Goal: Task Accomplishment & Management: Manage account settings

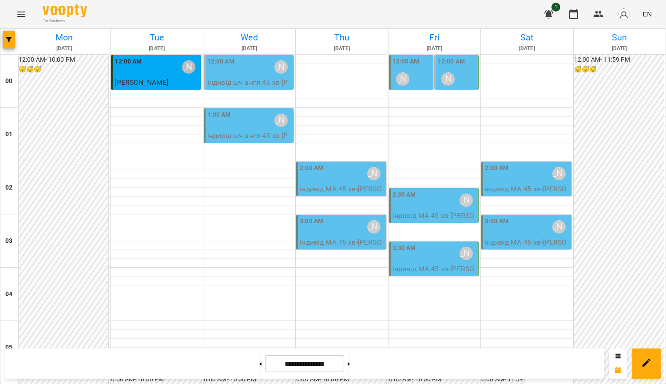
click at [271, 127] on div "[PERSON_NAME]" at bounding box center [281, 120] width 20 height 20
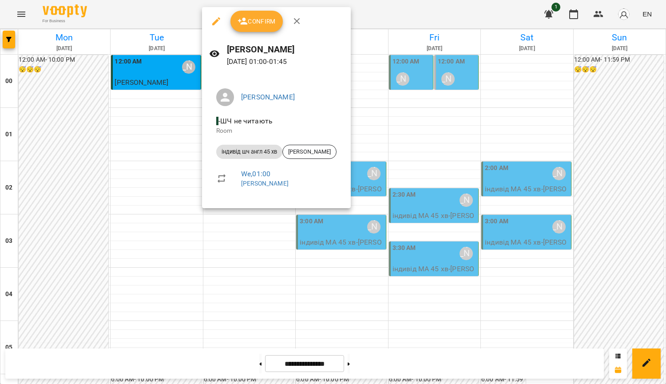
click at [401, 109] on div at bounding box center [333, 192] width 666 height 384
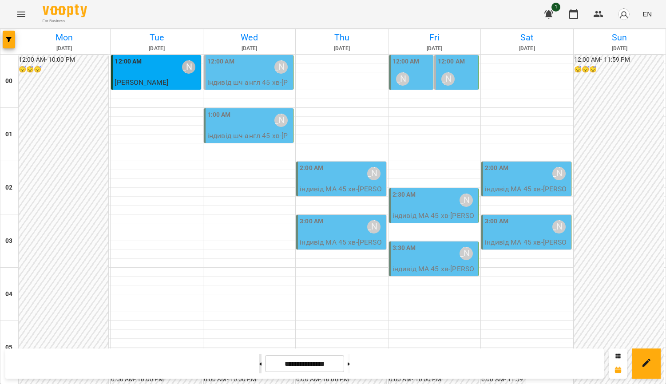
click at [259, 362] on button at bounding box center [260, 364] width 2 height 20
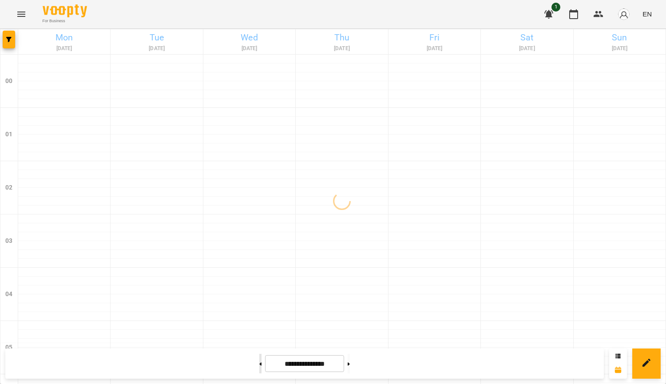
click at [259, 360] on button at bounding box center [260, 364] width 2 height 20
click at [259, 363] on button at bounding box center [260, 364] width 2 height 20
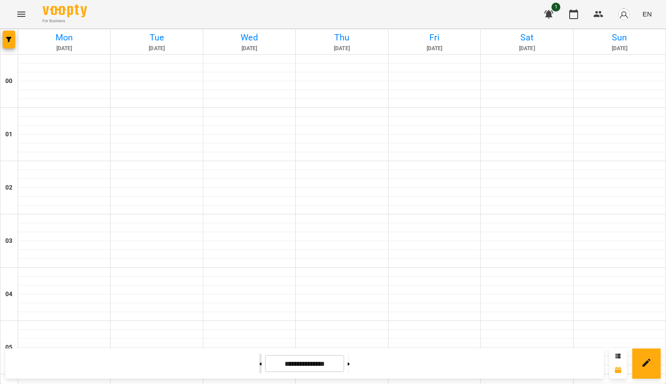
click at [259, 363] on button at bounding box center [260, 364] width 2 height 20
click at [260, 364] on icon at bounding box center [261, 363] width 2 height 3
click at [259, 360] on button at bounding box center [260, 364] width 2 height 20
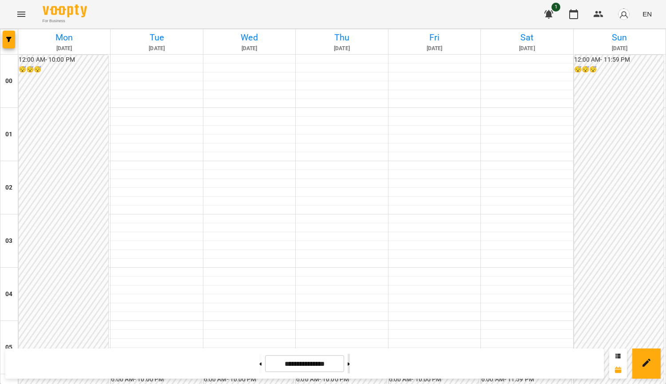
click at [350, 368] on button at bounding box center [349, 364] width 2 height 20
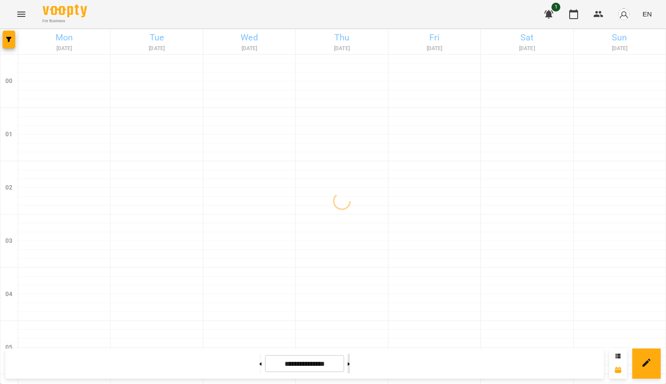
click at [350, 368] on button at bounding box center [349, 364] width 2 height 20
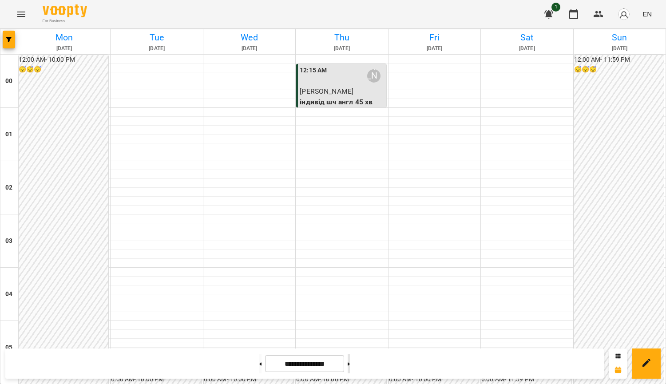
click at [350, 368] on button at bounding box center [349, 364] width 2 height 20
type input "**********"
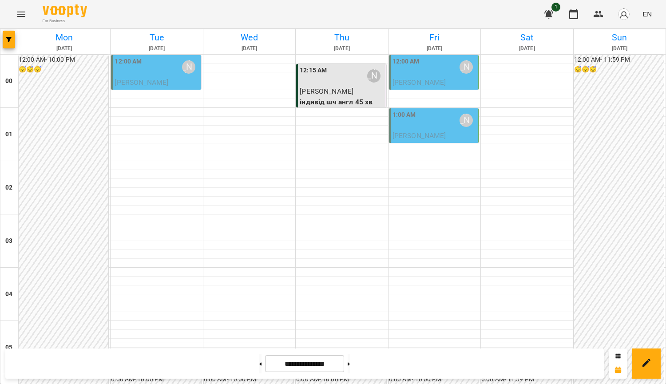
click at [123, 79] on span "[PERSON_NAME]" at bounding box center [142, 82] width 54 height 8
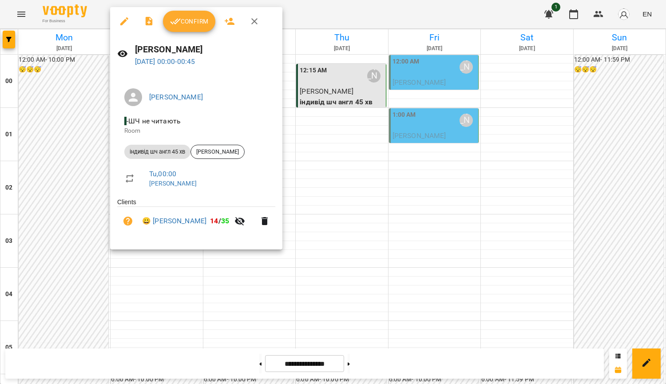
click at [477, 166] on div at bounding box center [333, 192] width 666 height 384
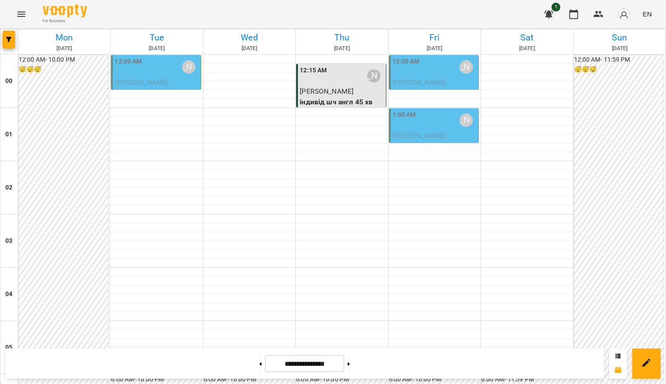
click at [161, 75] on div "12:00 AM [PERSON_NAME]" at bounding box center [157, 67] width 84 height 20
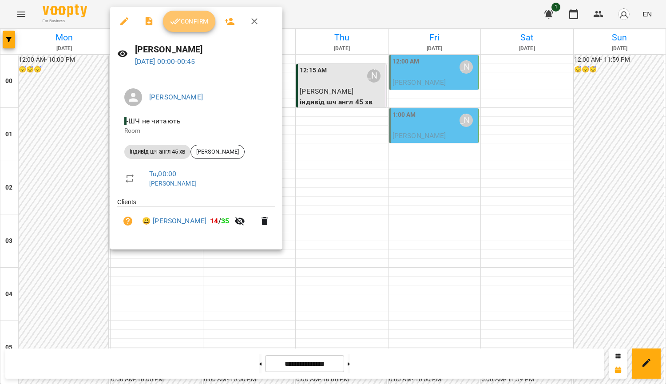
click at [200, 20] on span "Confirm" at bounding box center [189, 21] width 38 height 11
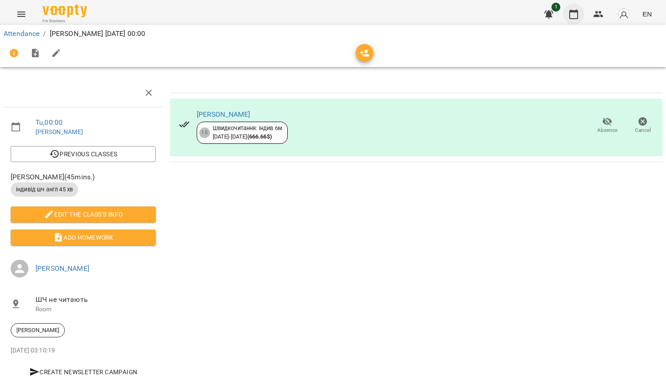
click at [582, 16] on button "button" at bounding box center [573, 14] width 21 height 21
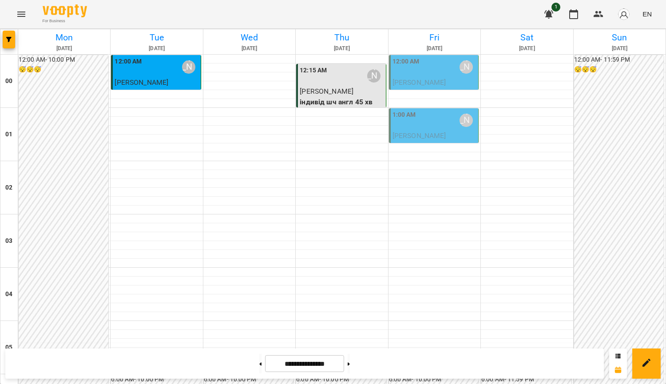
click at [448, 73] on div "12:00 AM [PERSON_NAME]" at bounding box center [434, 67] width 84 height 20
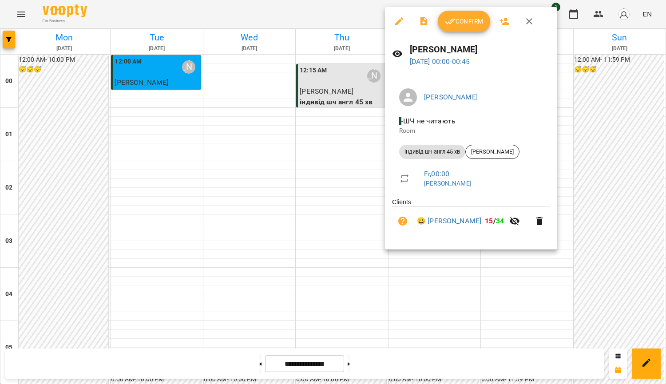
click at [465, 22] on span "Confirm" at bounding box center [464, 21] width 38 height 11
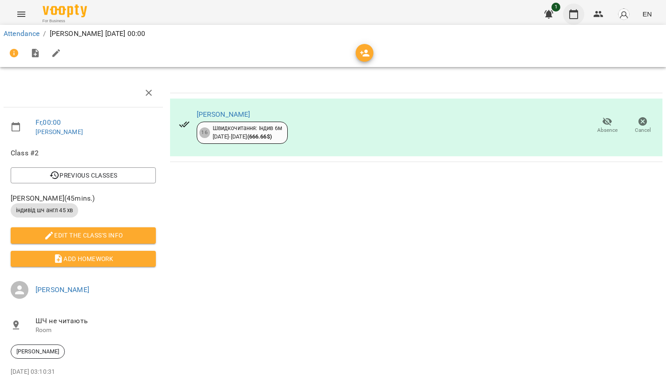
click at [570, 11] on icon "button" at bounding box center [573, 14] width 9 height 10
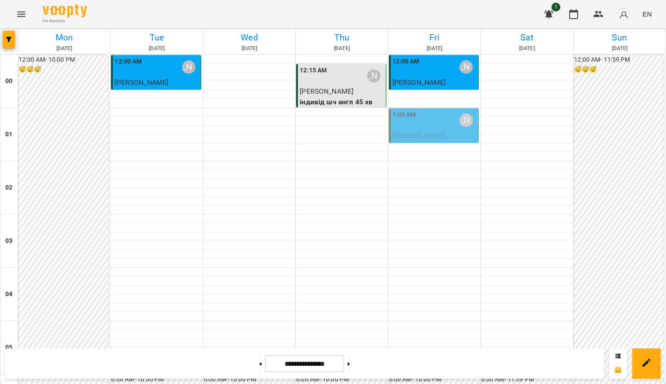
click at [439, 130] on div "1:00 AM [PERSON_NAME]" at bounding box center [434, 120] width 84 height 20
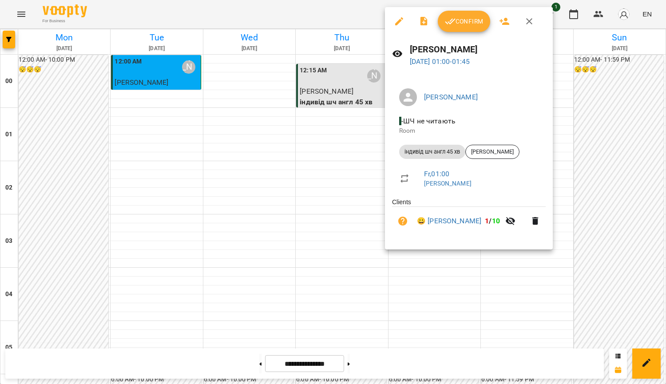
click at [473, 16] on span "Confirm" at bounding box center [464, 21] width 38 height 11
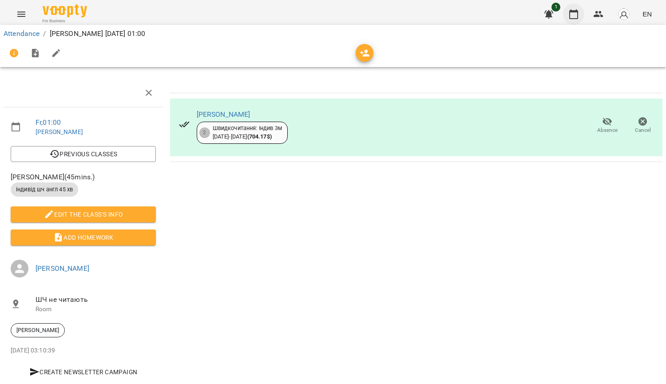
click at [576, 17] on icon "button" at bounding box center [573, 14] width 11 height 11
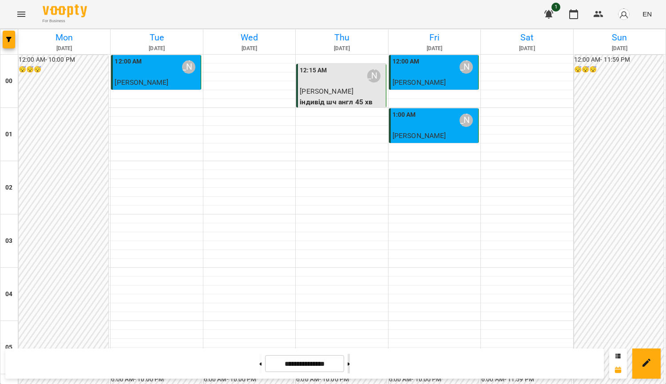
click at [350, 364] on button at bounding box center [349, 364] width 2 height 20
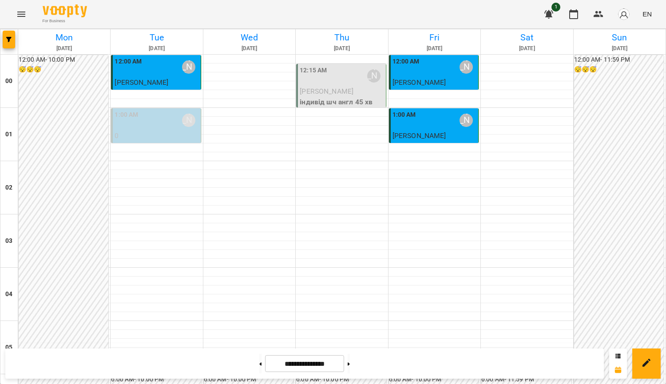
click at [142, 127] on div "1:00 AM [PERSON_NAME]" at bounding box center [157, 120] width 84 height 20
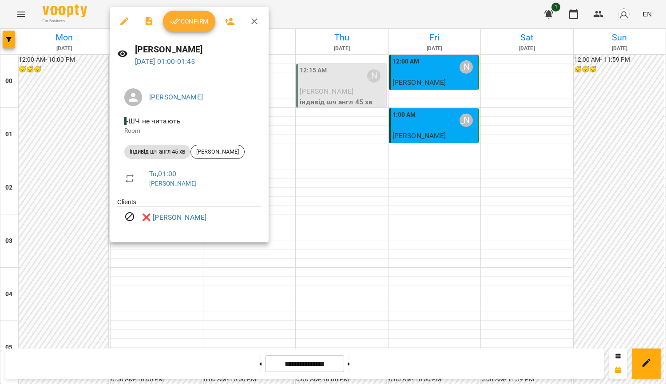
click at [321, 198] on div at bounding box center [333, 192] width 666 height 384
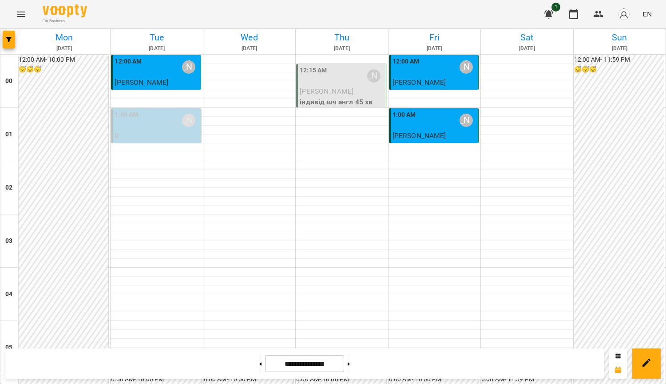
click at [144, 128] on div "1:00 AM [PERSON_NAME]" at bounding box center [157, 120] width 84 height 20
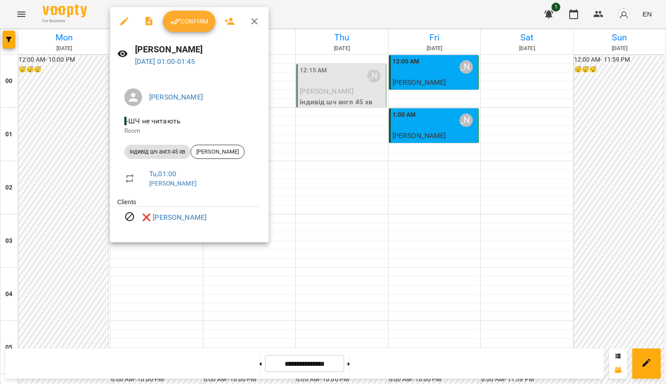
click at [412, 177] on div at bounding box center [333, 192] width 666 height 384
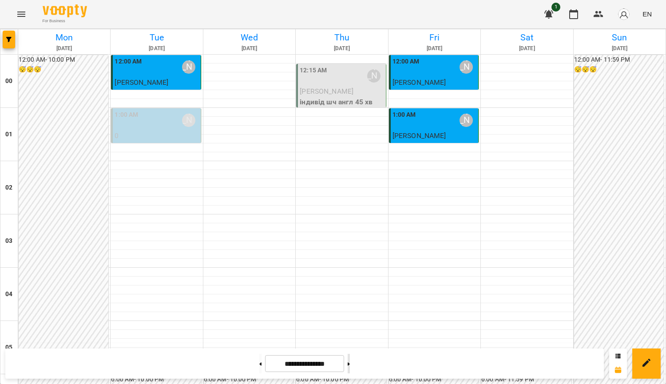
click at [350, 360] on button at bounding box center [349, 364] width 2 height 20
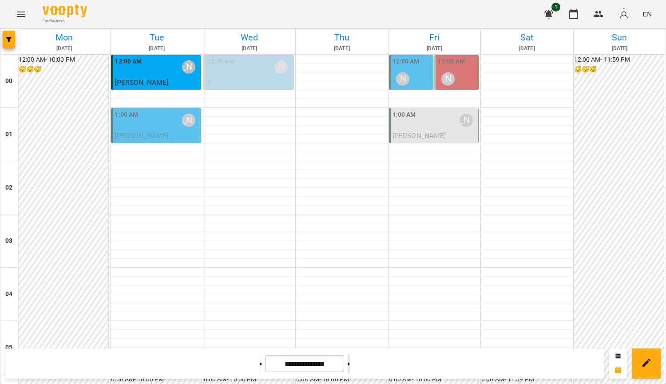
click at [350, 360] on button at bounding box center [349, 364] width 2 height 20
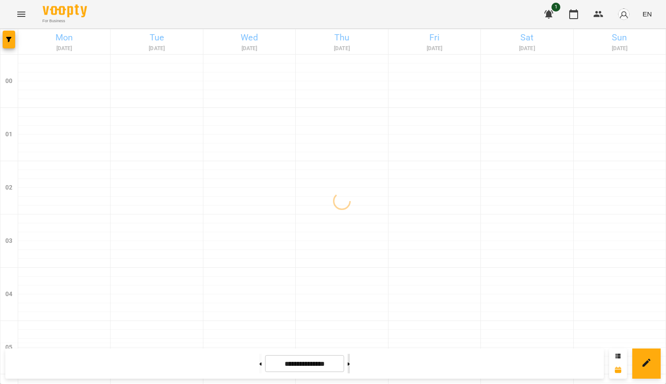
click at [350, 360] on button at bounding box center [349, 364] width 2 height 20
click at [259, 364] on button at bounding box center [260, 364] width 2 height 20
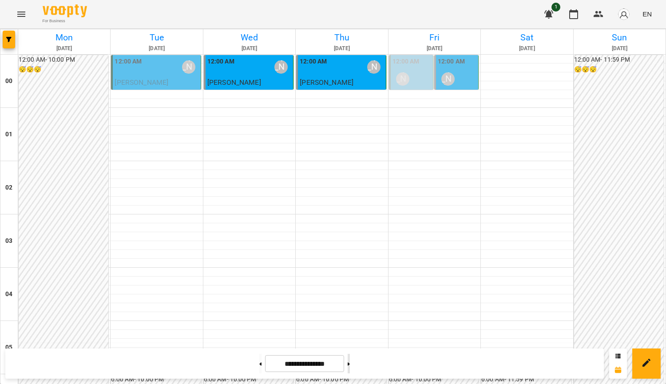
click at [350, 364] on icon at bounding box center [349, 363] width 2 height 3
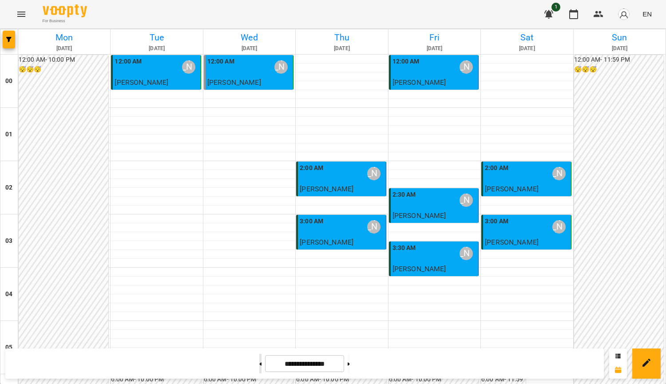
click at [259, 364] on button at bounding box center [260, 364] width 2 height 20
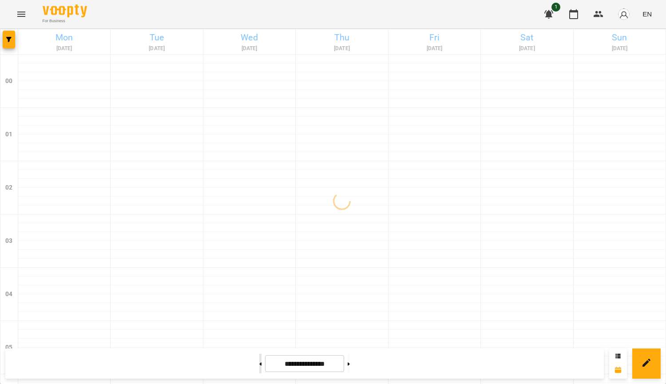
click at [259, 364] on button at bounding box center [260, 364] width 2 height 20
click at [350, 365] on button at bounding box center [349, 364] width 2 height 20
click at [259, 361] on button at bounding box center [260, 364] width 2 height 20
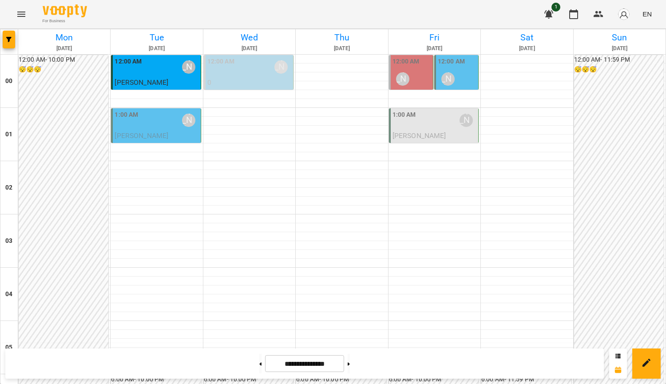
click at [459, 87] on div "12:00 AM [PERSON_NAME]" at bounding box center [457, 73] width 39 height 32
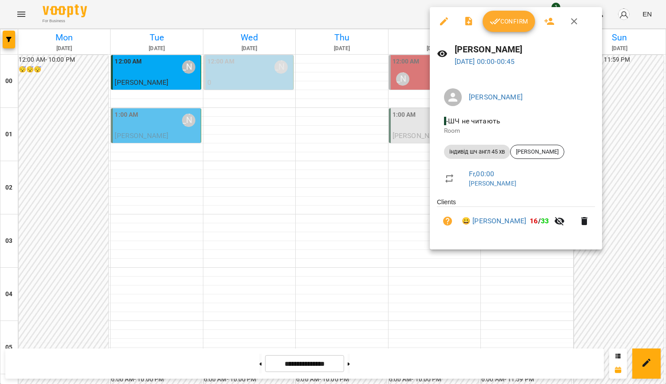
click at [293, 200] on div at bounding box center [333, 192] width 666 height 384
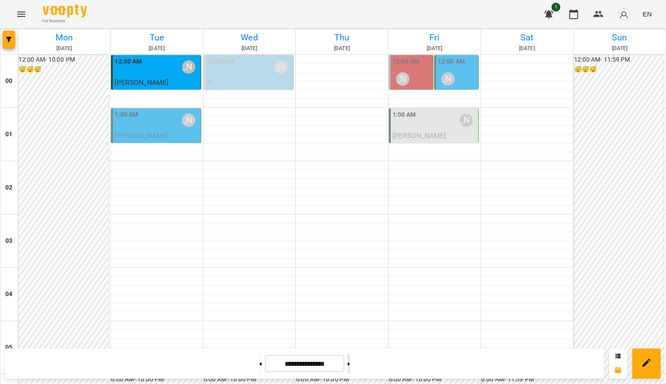
click at [350, 369] on button at bounding box center [349, 364] width 2 height 20
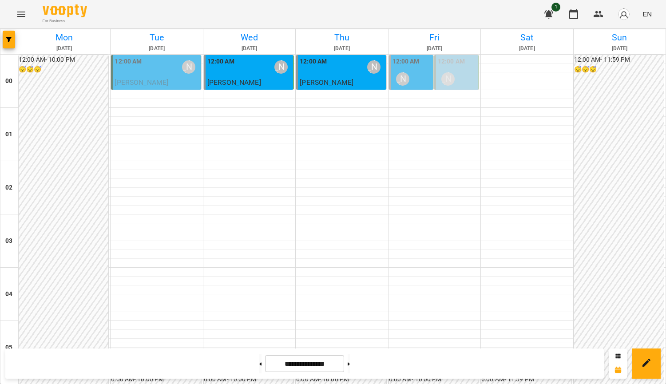
click at [421, 67] on div "12:00 AM [PERSON_NAME]" at bounding box center [411, 73] width 39 height 32
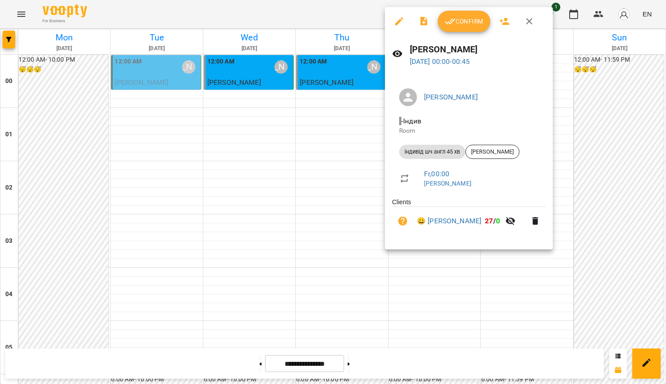
click at [573, 97] on div at bounding box center [333, 192] width 666 height 384
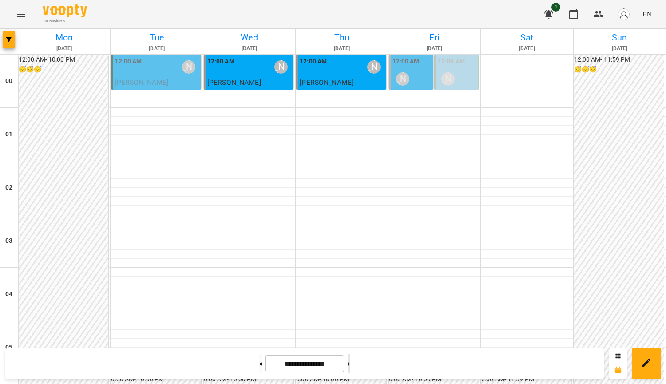
click at [350, 367] on button at bounding box center [349, 364] width 2 height 20
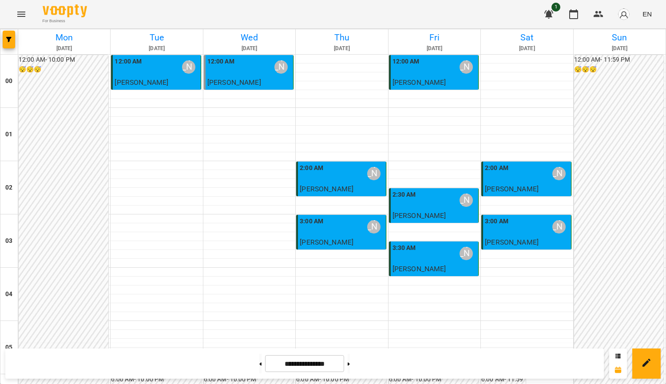
scroll to position [989, 0]
click at [350, 366] on button at bounding box center [349, 364] width 2 height 20
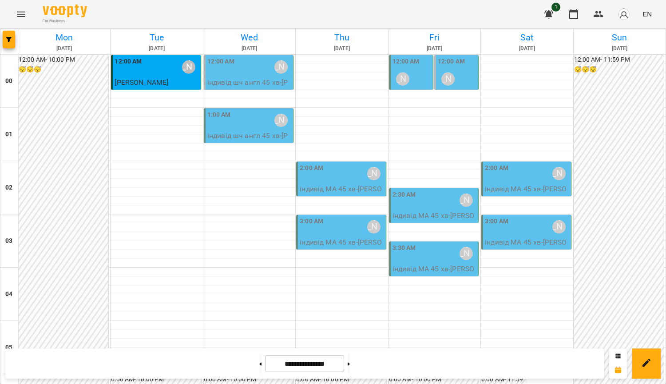
scroll to position [0, 0]
click at [350, 360] on button at bounding box center [349, 364] width 2 height 20
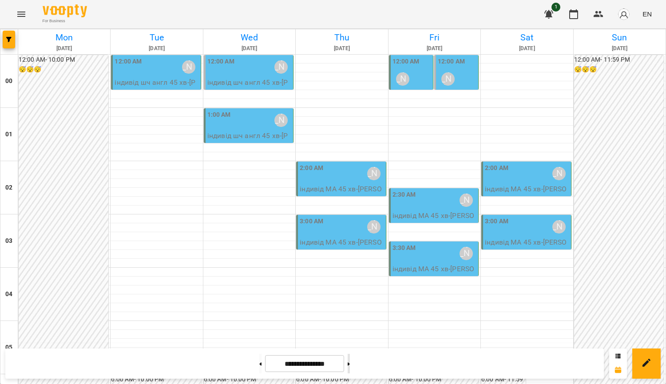
click at [350, 360] on button at bounding box center [349, 364] width 2 height 20
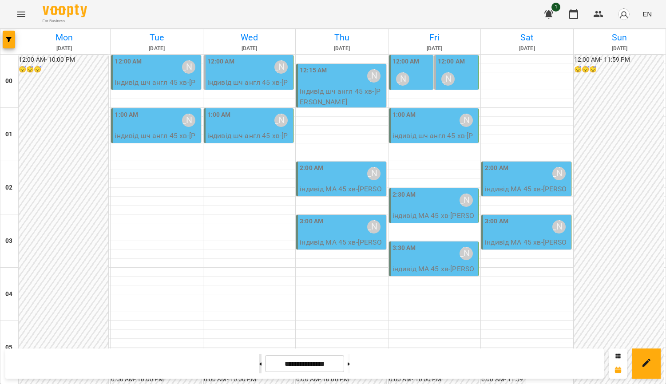
click at [259, 360] on button at bounding box center [260, 364] width 2 height 20
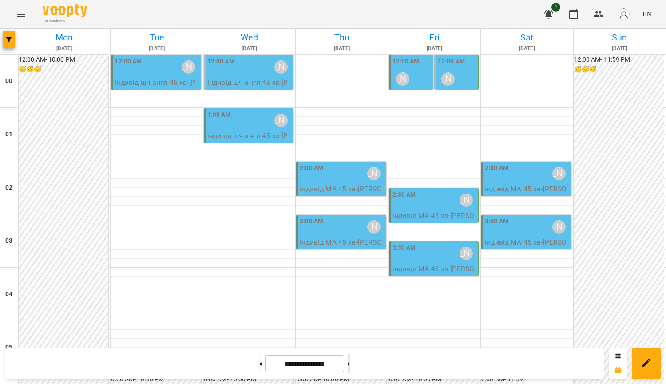
click at [350, 366] on button at bounding box center [349, 364] width 2 height 20
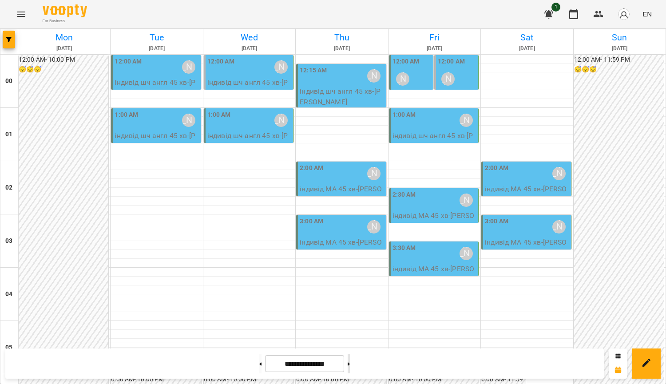
click at [350, 368] on button at bounding box center [349, 364] width 2 height 20
click at [259, 359] on button at bounding box center [260, 364] width 2 height 20
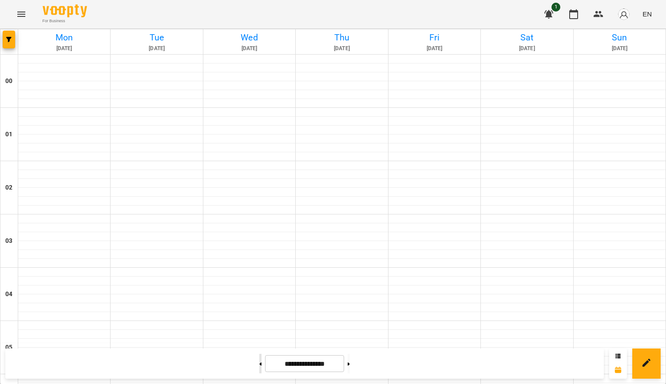
click at [259, 359] on button at bounding box center [260, 364] width 2 height 20
type input "**********"
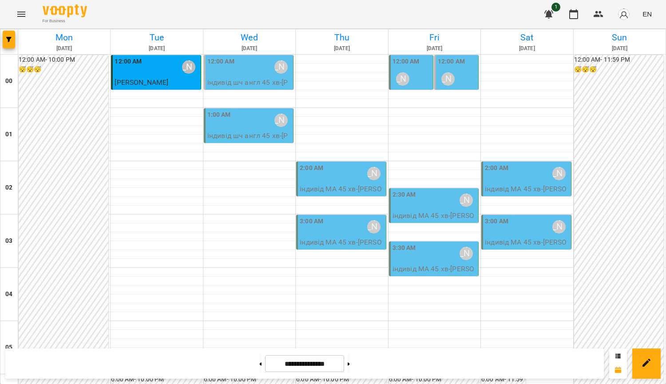
click at [257, 127] on div "1:00 AM [PERSON_NAME]" at bounding box center [249, 120] width 84 height 20
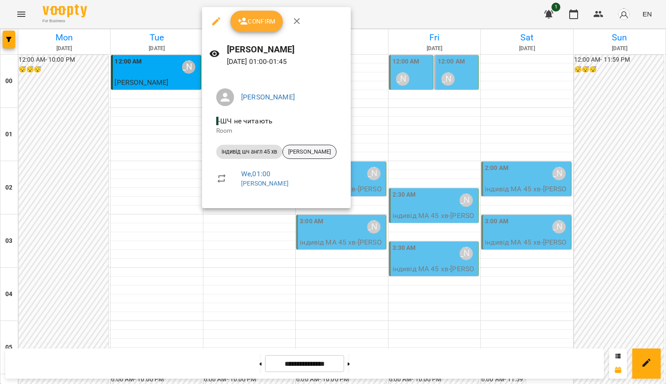
click at [317, 151] on span "[PERSON_NAME]" at bounding box center [309, 152] width 53 height 8
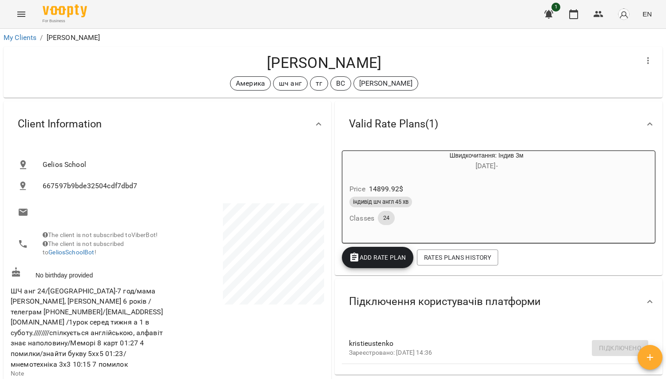
scroll to position [44, 0]
